Goal: Task Accomplishment & Management: Manage account settings

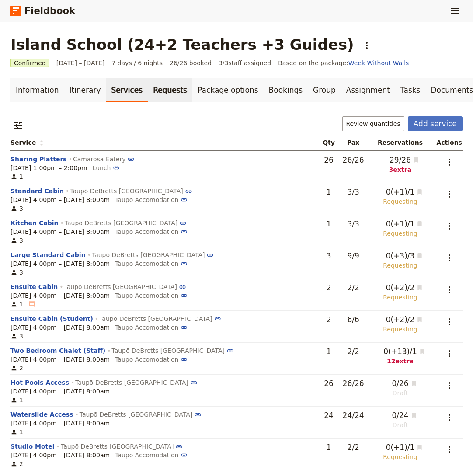
click at [153, 92] on link "Requests" at bounding box center [170, 90] width 45 height 24
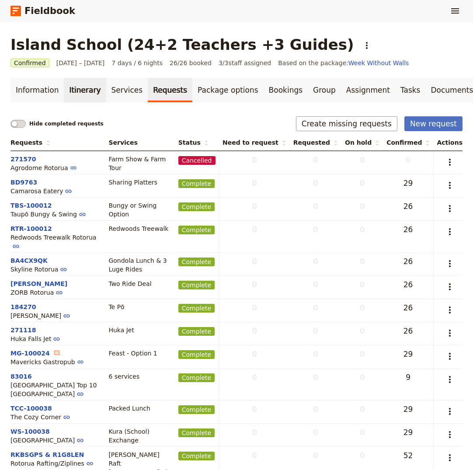
click at [79, 90] on link "Itinerary" at bounding box center [85, 90] width 42 height 24
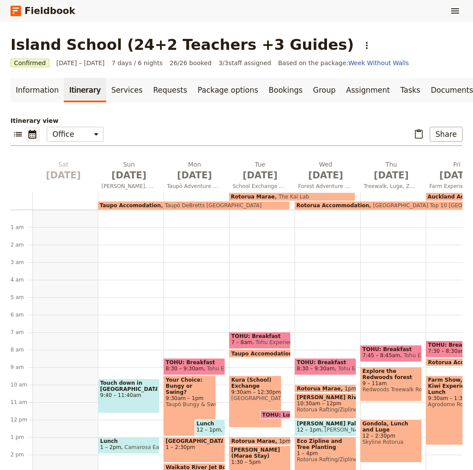
scroll to position [96, 0]
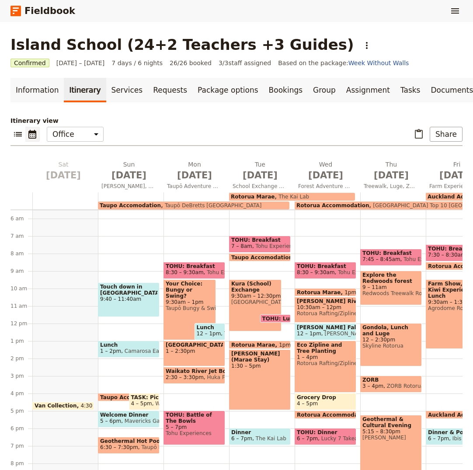
click at [183, 299] on span "9:30am – 1pm" at bounding box center [190, 302] width 48 height 6
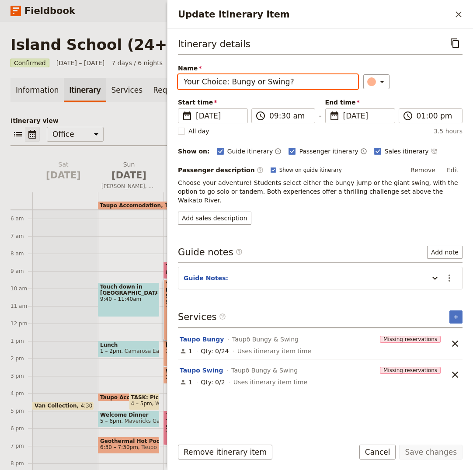
drag, startPoint x: 279, startPoint y: 79, endPoint x: 174, endPoint y: 78, distance: 104.8
click at [174, 78] on div "Itinerary details ​ Name Your Choice: Bungy or Swing? ​ Start time ​ [DATE] [DA…" at bounding box center [319, 230] width 305 height 402
type input "Taupo Swing!"
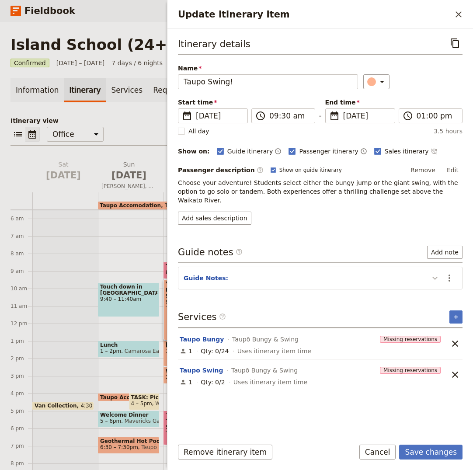
click at [437, 273] on icon "Update itinerary item" at bounding box center [434, 278] width 10 height 10
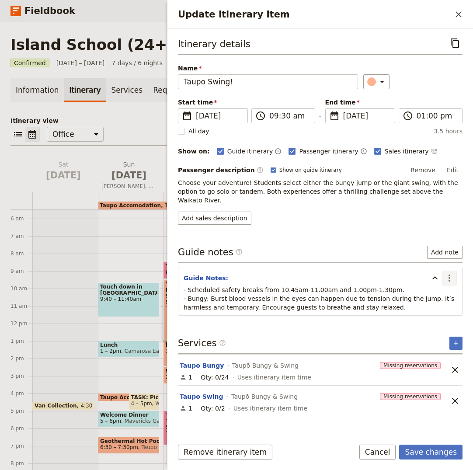
click at [451, 273] on icon "Actions" at bounding box center [449, 278] width 10 height 10
click at [445, 290] on span "Edit note" at bounding box center [430, 288] width 41 height 9
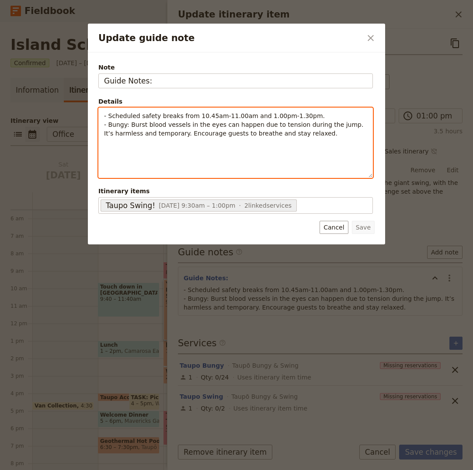
click at [314, 130] on p "- Scheduled safety breaks from 10.45am-11.00am and 1.00pm-1.30pm. - Bungy: Burs…" at bounding box center [235, 124] width 263 height 26
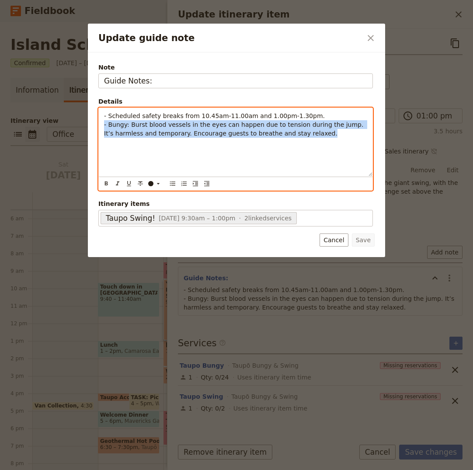
drag, startPoint x: 314, startPoint y: 135, endPoint x: 89, endPoint y: 123, distance: 226.1
click at [89, 123] on div "Note Guide Notes: Details - Scheduled safety breaks from 10.45am-11.00am and 1.…" at bounding box center [236, 154] width 297 height 204
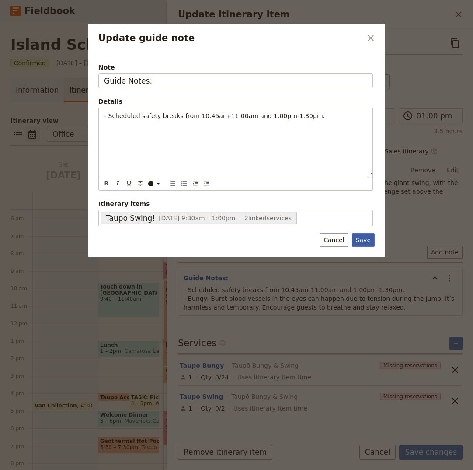
click at [366, 242] on button "Save" at bounding box center [363, 239] width 23 height 13
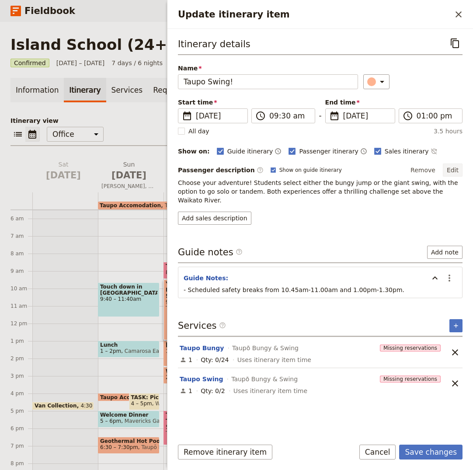
click at [454, 169] on button "Edit" at bounding box center [452, 169] width 20 height 13
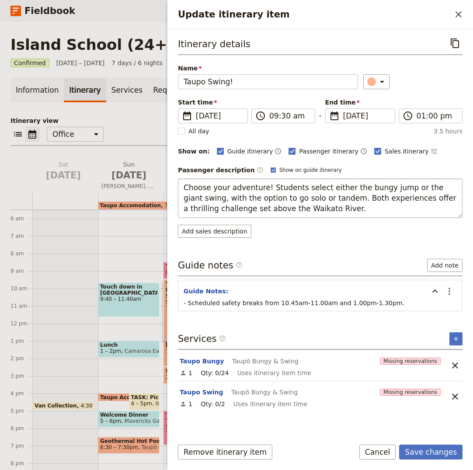
click at [364, 199] on textarea "Choose your adventure! Students select either the bungy jump or the giant swing…" at bounding box center [320, 197] width 284 height 39
drag, startPoint x: 383, startPoint y: 198, endPoint x: 366, endPoint y: 200, distance: 17.1
click at [366, 200] on textarea "Choose your adventure! Students select either the bungy jump or the giant swing…" at bounding box center [320, 197] width 284 height 39
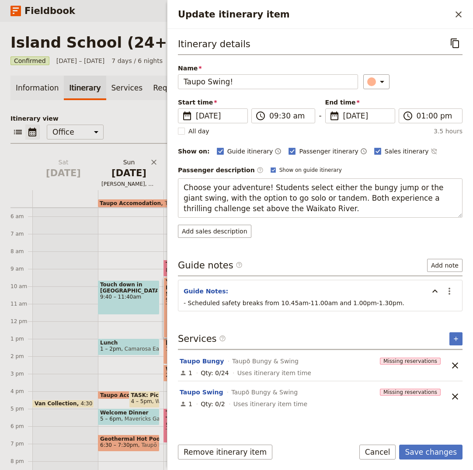
drag, startPoint x: 412, startPoint y: 187, endPoint x: 145, endPoint y: 180, distance: 267.4
click at [145, 180] on div "Island School (24+2 Teachers +3 Guides) ​ Confirmed [DATE] – [DATE] 7 days / 6 …" at bounding box center [236, 246] width 473 height 448
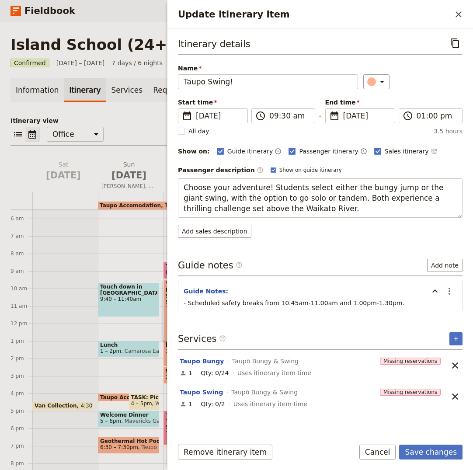
scroll to position [0, 0]
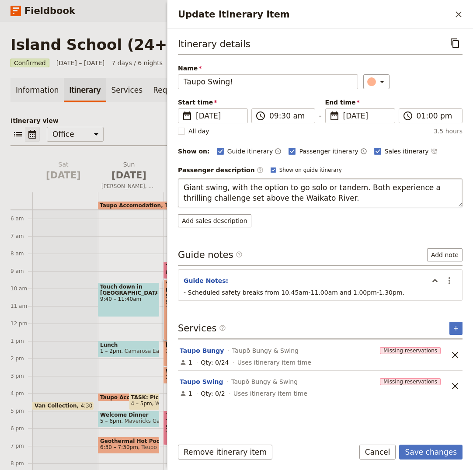
drag, startPoint x: 346, startPoint y: 186, endPoint x: 227, endPoint y: 187, distance: 118.8
click at [227, 187] on textarea "Giant swing, with the option to go solo or tandem. Both experience a thrilling …" at bounding box center [320, 192] width 284 height 29
click at [186, 188] on textarea "Giant swing, with the option to go solo or tandem. Both experience a thrilling …" at bounding box center [320, 192] width 284 height 29
click at [187, 188] on textarea "Giant swing, with the option to go solo or tandem. Both experience a thrilling …" at bounding box center [320, 192] width 284 height 29
drag, startPoint x: 219, startPoint y: 199, endPoint x: 282, endPoint y: 182, distance: 65.6
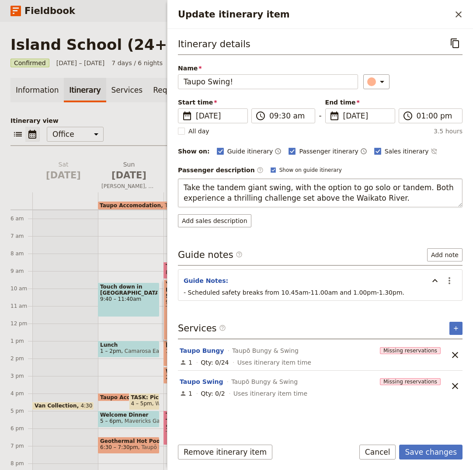
click at [282, 182] on textarea "Take the tandem giant swing, with the option to go solo or tandem. Both experie…" at bounding box center [320, 192] width 284 height 29
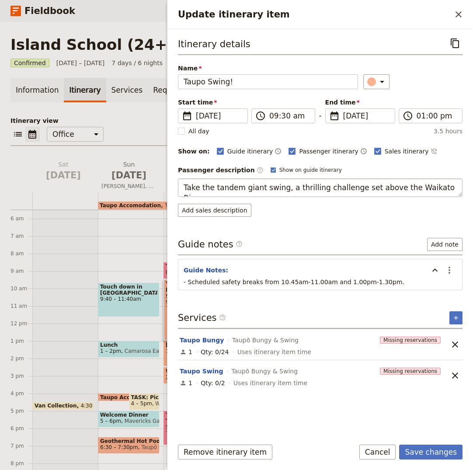
click at [242, 188] on textarea "Take the tandem giant swing, a thrilling challenge set above the Waikato River." at bounding box center [320, 187] width 284 height 18
drag, startPoint x: 199, startPoint y: 187, endPoint x: 207, endPoint y: 187, distance: 8.7
click at [176, 186] on div "Itinerary details ​ Name Taupo Swing! ​ Start time ​ 3 Nov 2025 03/11/2025 2025…" at bounding box center [319, 230] width 305 height 402
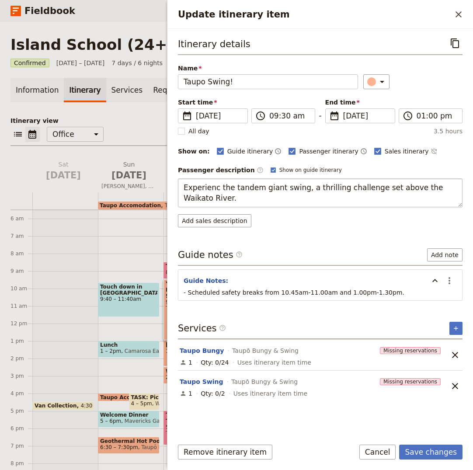
type textarea "Experience the tandem giant swing, a thrilling challenge set above the Waikato …"
click at [214, 200] on textarea "Experience the tandem giant swing, a thrilling challenge set above the Waikato …" at bounding box center [320, 192] width 284 height 29
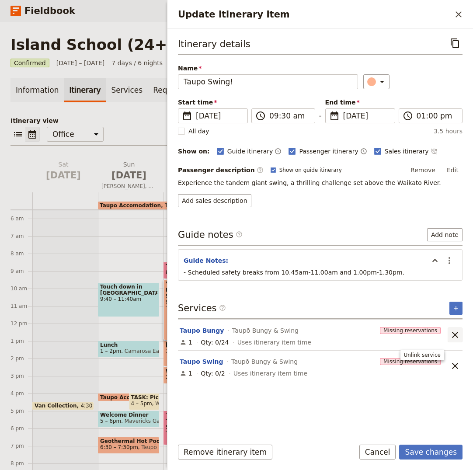
click at [456, 355] on div "Taupo Bungy Taupō Bungy & Swing Missing reservations 1 Qty: 0/24 Uses itinerary…" at bounding box center [320, 350] width 284 height 62
click at [454, 333] on icon "Unlink service" at bounding box center [455, 335] width 6 height 6
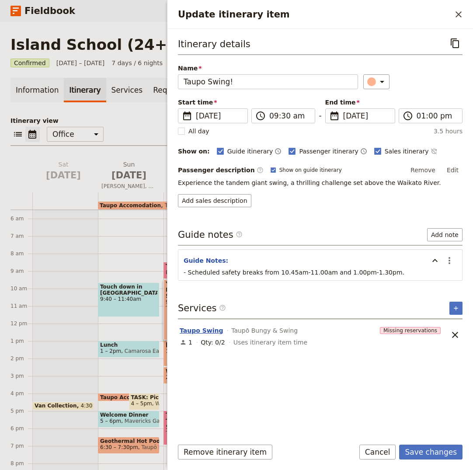
click at [204, 332] on button "Taupo Swing" at bounding box center [201, 330] width 43 height 9
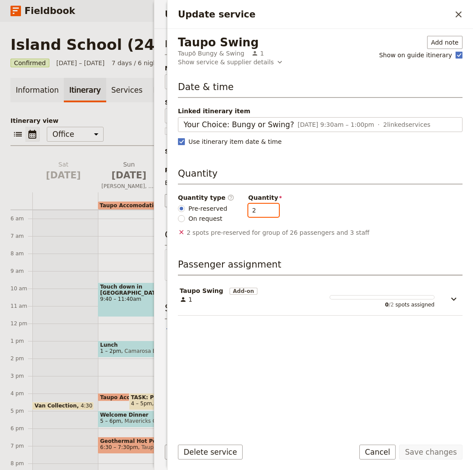
drag, startPoint x: 252, startPoint y: 210, endPoint x: 241, endPoint y: 210, distance: 10.9
click at [248, 210] on input "2" at bounding box center [263, 210] width 31 height 13
type input "26"
click at [430, 453] on button "Save changes" at bounding box center [430, 451] width 63 height 15
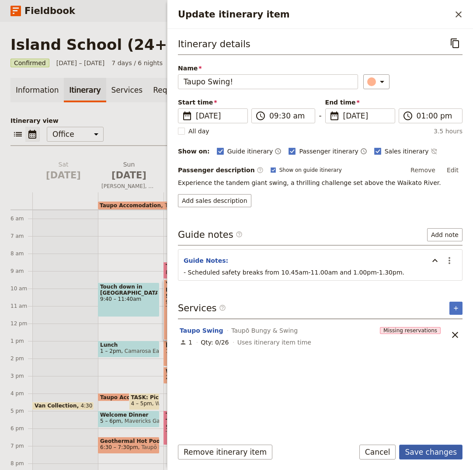
click at [430, 453] on button "Save changes" at bounding box center [430, 451] width 63 height 15
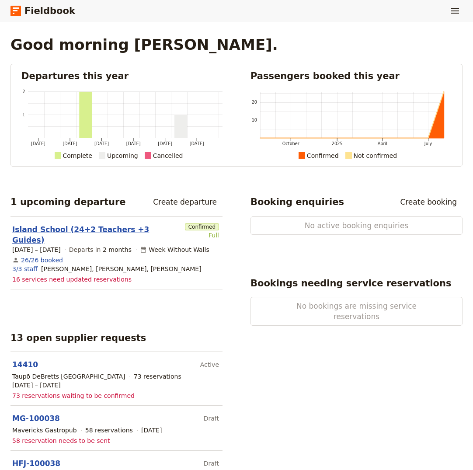
click at [97, 231] on link "Island School (24+2 Teachers +3 Guides)" at bounding box center [96, 234] width 169 height 21
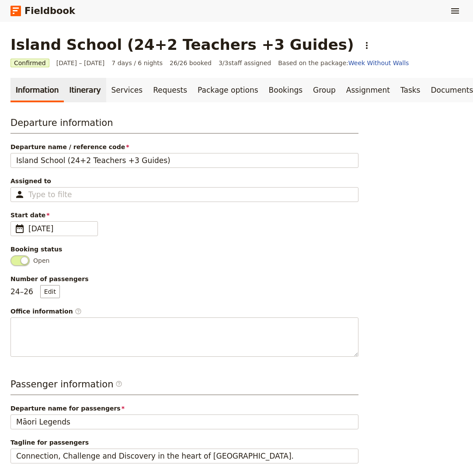
click at [76, 94] on link "Itinerary" at bounding box center [85, 90] width 42 height 24
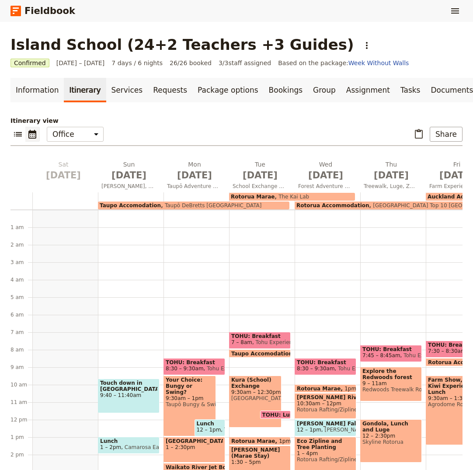
scroll to position [96, 0]
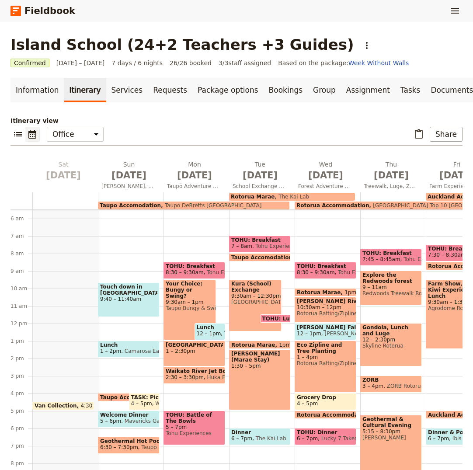
click at [184, 287] on span "Your Choice: Bungy or Swing?" at bounding box center [190, 289] width 48 height 18
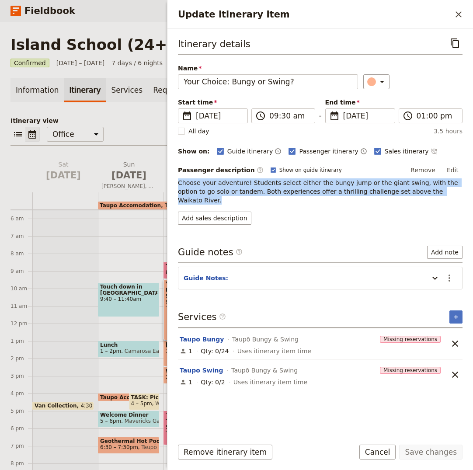
drag, startPoint x: 435, startPoint y: 193, endPoint x: 171, endPoint y: 181, distance: 263.7
click at [171, 181] on div "Itinerary details ​ Name Your Choice: Bungy or Swing? ​ Start time ​ [DATE] [DA…" at bounding box center [319, 230] width 305 height 402
copy p "Choose your adventure! Students select either the bungy jump or the giant swing…"
click at [449, 168] on button "Edit" at bounding box center [452, 169] width 20 height 13
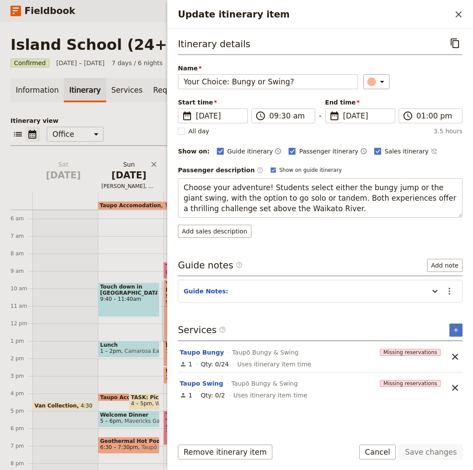
drag, startPoint x: 283, startPoint y: 208, endPoint x: 152, endPoint y: 180, distance: 133.6
click at [152, 180] on div "Island School (24+2 Teachers +3 Guides) ​ Confirmed [DATE] – [DATE] 7 days / 6 …" at bounding box center [236, 246] width 473 height 448
type textarea "Take the plunge together on a tandem swing, dropping from the cliff edge into a…"
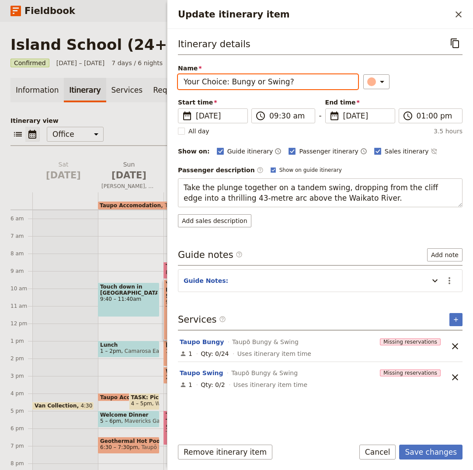
click at [290, 82] on input "Your Choice: Bungy or Swing?" at bounding box center [268, 81] width 180 height 15
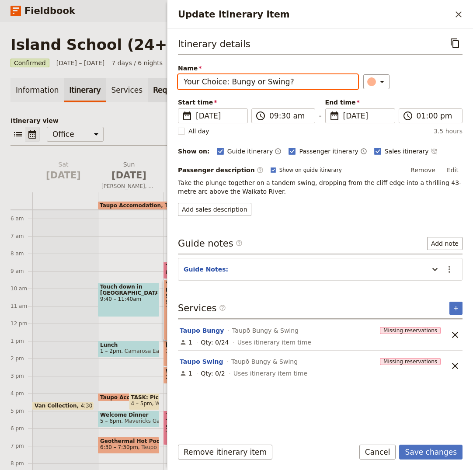
drag, startPoint x: 294, startPoint y: 81, endPoint x: 145, endPoint y: 83, distance: 149.0
click at [144, 83] on div "Island School (24+2 Teachers +3 Guides) ​ Confirmed [DATE] – [DATE] 7 days / 6 …" at bounding box center [236, 246] width 473 height 448
paste input "Taupō Swing"
type input "Taupō Swing"
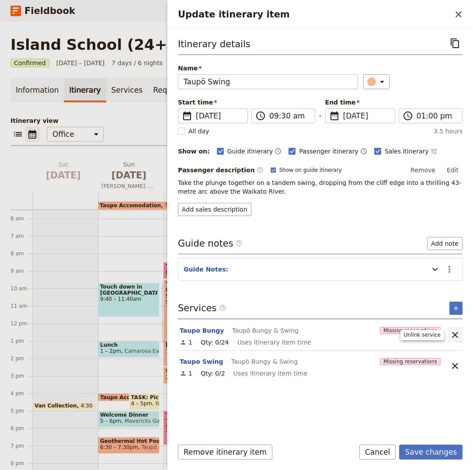
click at [454, 333] on icon "Unlink service" at bounding box center [454, 334] width 10 height 10
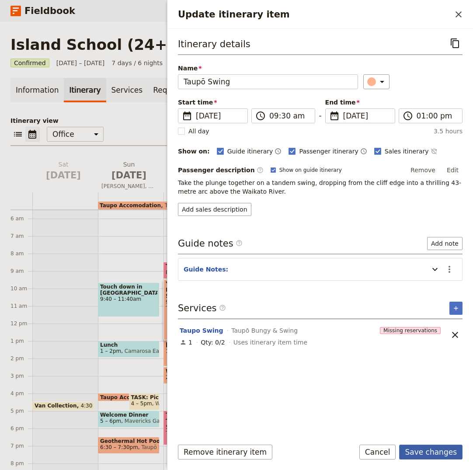
click at [434, 453] on button "Save changes" at bounding box center [430, 451] width 63 height 15
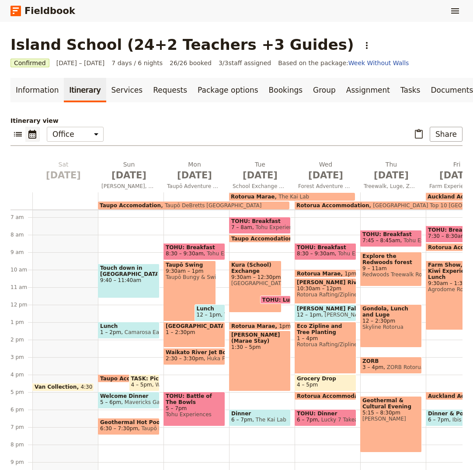
scroll to position [114, 0]
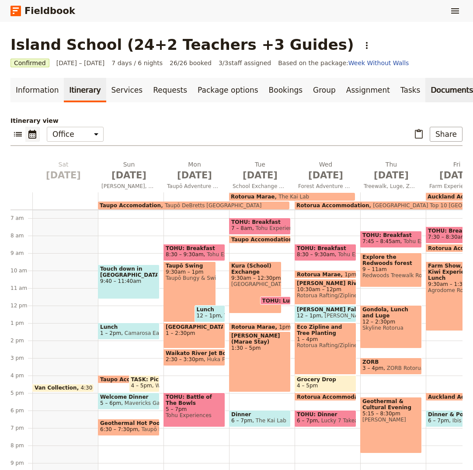
click at [427, 90] on link "Documents" at bounding box center [451, 90] width 53 height 24
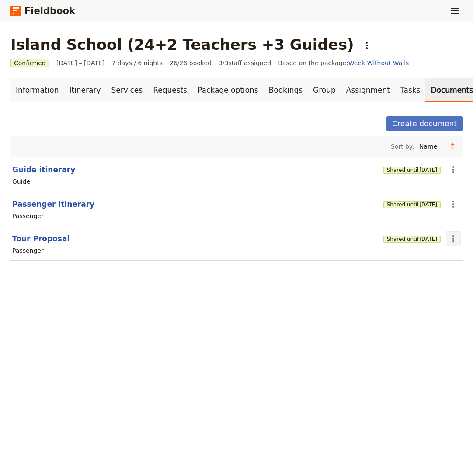
click at [455, 238] on icon "Actions" at bounding box center [453, 238] width 10 height 10
click at [428, 271] on span "Edit document" at bounding box center [424, 270] width 45 height 9
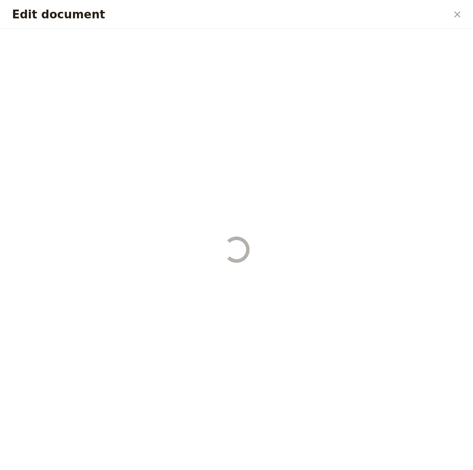
select select "PASSENGER"
select select "RUN_SHEET"
select select "LARGE"
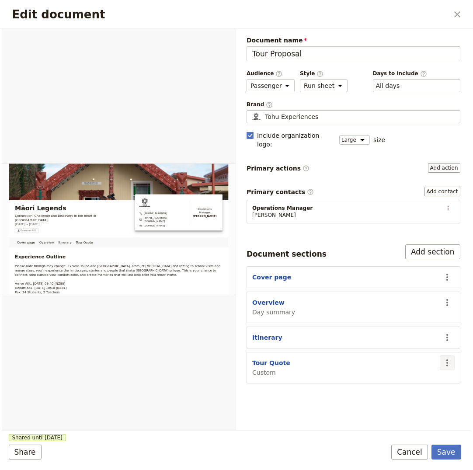
click at [446, 359] on icon "Actions" at bounding box center [447, 362] width 2 height 7
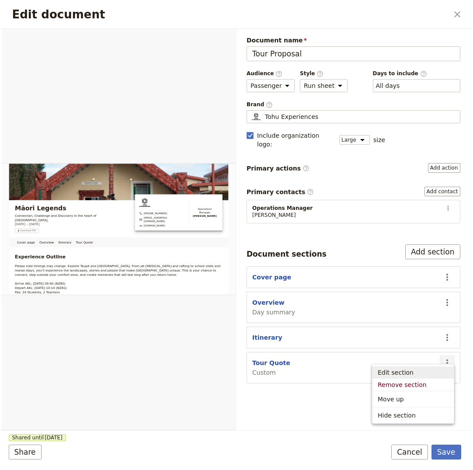
click at [398, 372] on span "Edit section" at bounding box center [395, 372] width 36 height 9
select select "CUSTOM"
select select "default"
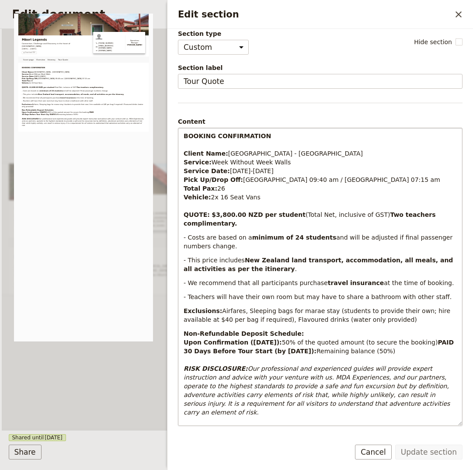
scroll to position [56, 0]
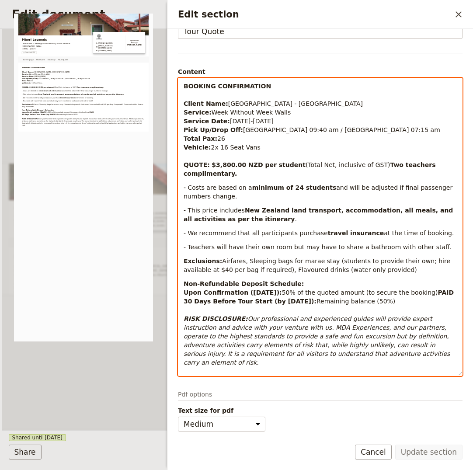
click at [396, 356] on p "Non-Refundable Deposit Schedule: Upon Confirmation ([DATE]): 50% of the quoted …" at bounding box center [319, 322] width 273 height 87
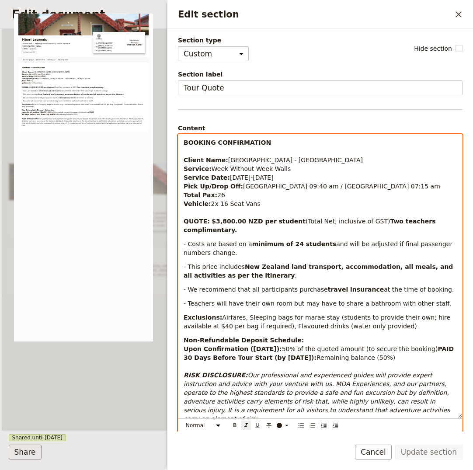
scroll to position [0, 0]
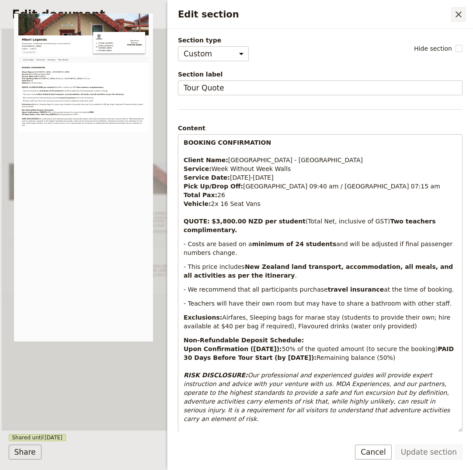
click at [461, 16] on icon "Close drawer" at bounding box center [458, 14] width 10 height 10
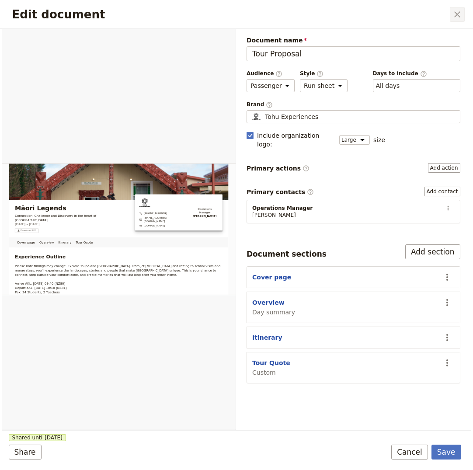
click at [462, 16] on button "​" at bounding box center [456, 14] width 15 height 15
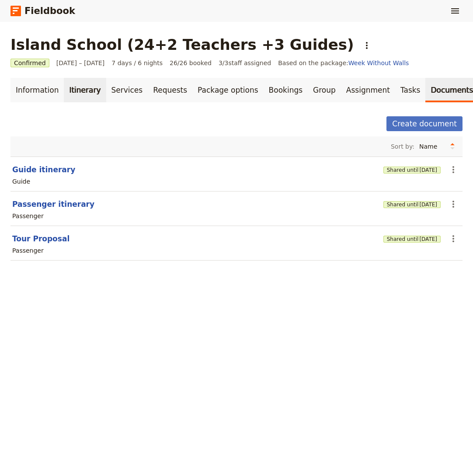
click at [83, 86] on link "Itinerary" at bounding box center [85, 90] width 42 height 24
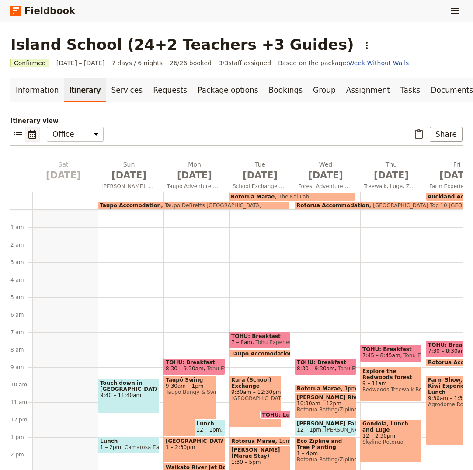
scroll to position [96, 0]
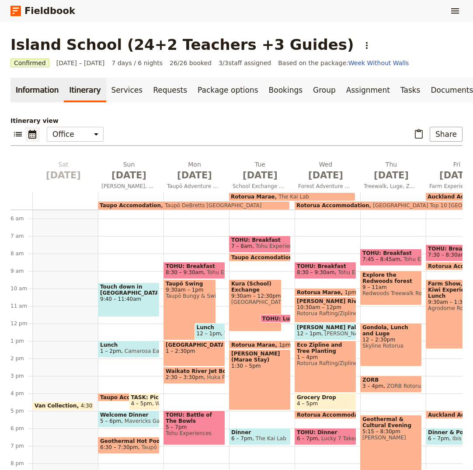
click at [46, 92] on link "Information" at bounding box center [36, 90] width 53 height 24
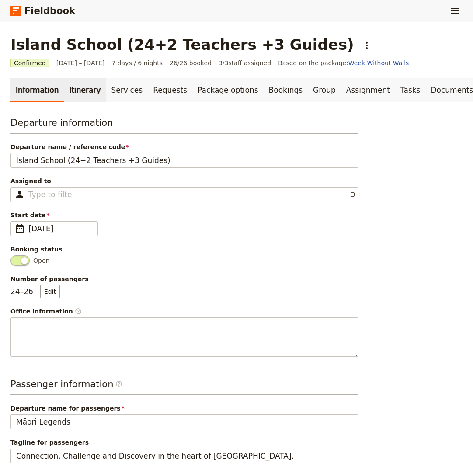
click at [76, 90] on link "Itinerary" at bounding box center [85, 90] width 42 height 24
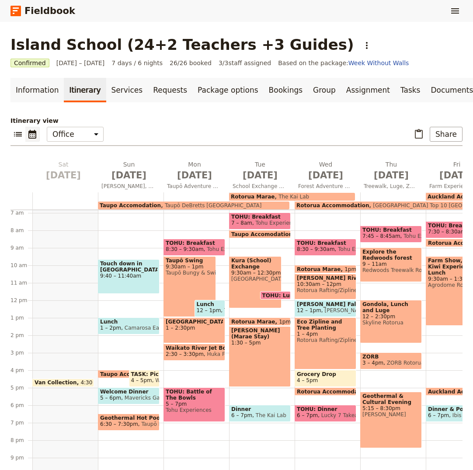
scroll to position [127, 0]
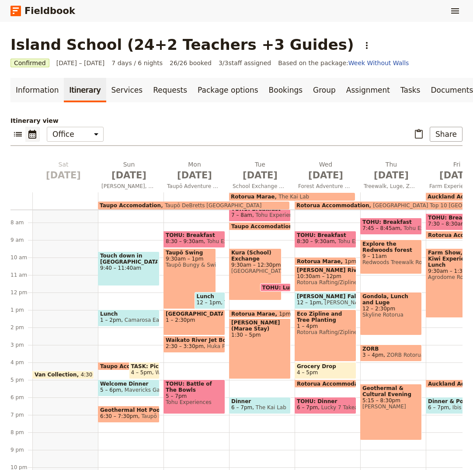
click at [190, 263] on span "Taupō Bungy & Swing" at bounding box center [190, 265] width 48 height 6
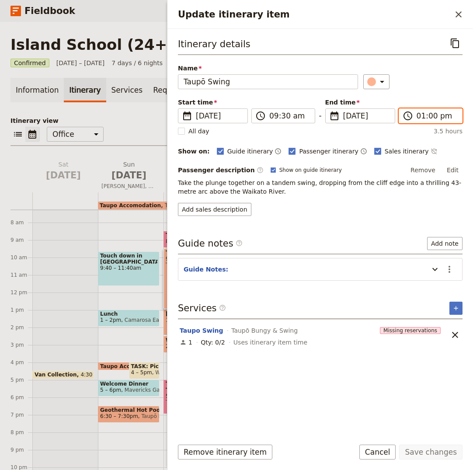
click at [421, 117] on input "01:00 pm" at bounding box center [436, 116] width 40 height 10
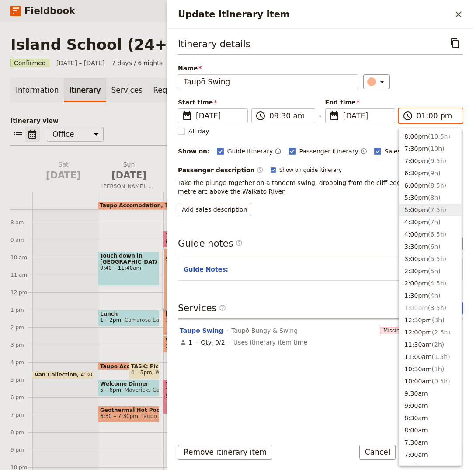
scroll to position [98, 0]
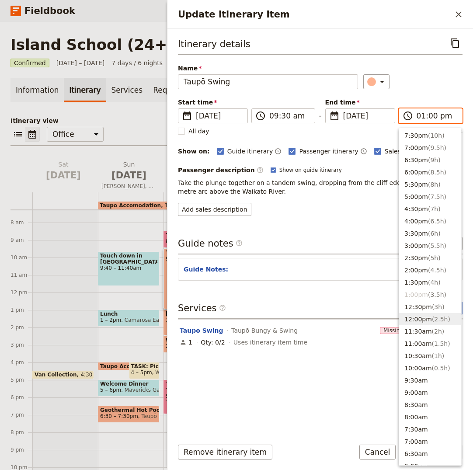
click at [432, 318] on span "( 2.5h )" at bounding box center [441, 318] width 18 height 7
type input "12:00 pm"
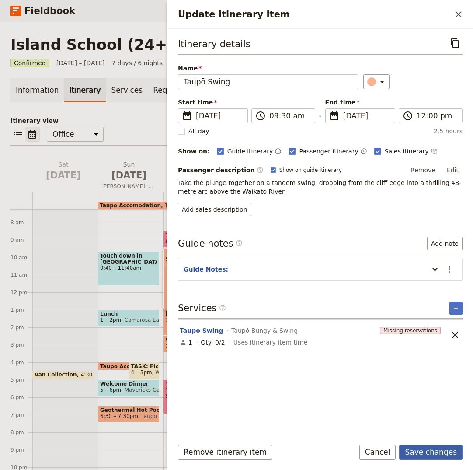
click at [439, 450] on button "Save changes" at bounding box center [430, 451] width 63 height 15
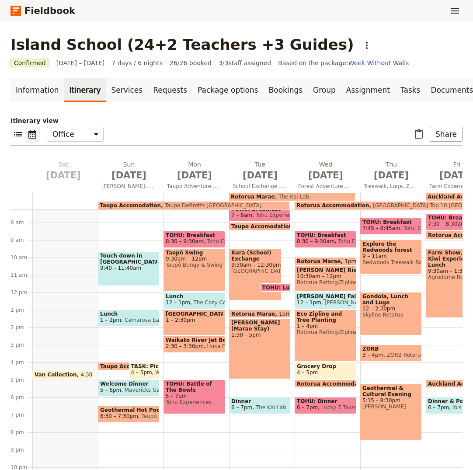
click at [212, 300] on span "The Cozy Corner" at bounding box center [213, 302] width 47 height 6
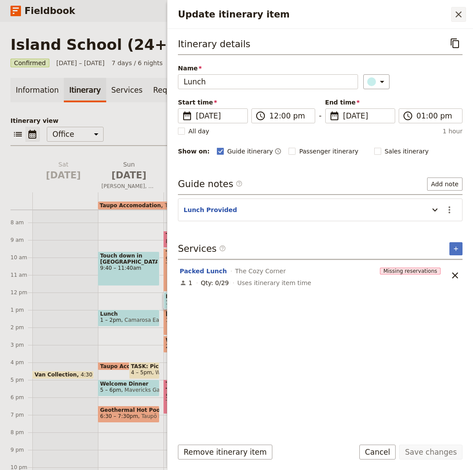
click at [462, 12] on icon "Close drawer" at bounding box center [458, 14] width 10 height 10
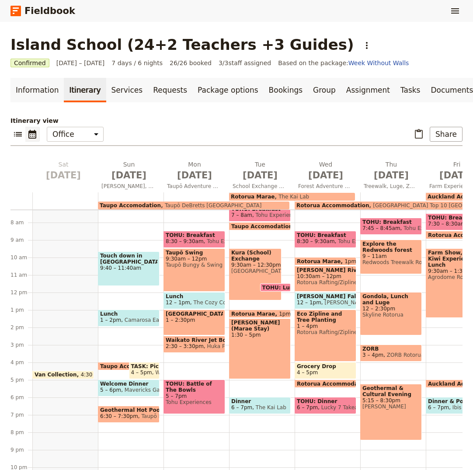
click at [131, 413] on span "6:30 – 7:30pm" at bounding box center [119, 416] width 38 height 6
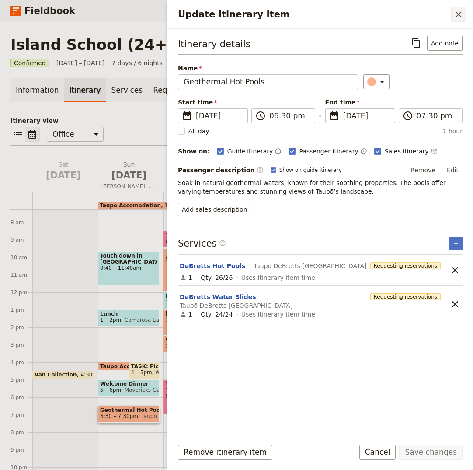
click at [457, 11] on icon "Close drawer" at bounding box center [458, 14] width 10 height 10
